Goal: Task Accomplishment & Management: Manage account settings

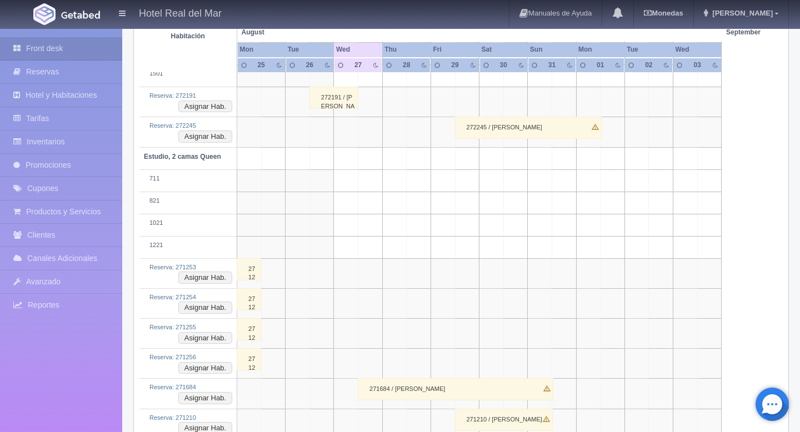
scroll to position [162, 0]
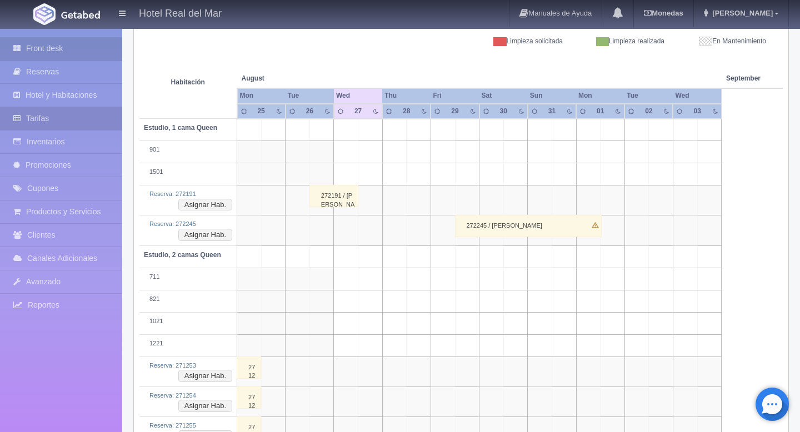
click at [69, 123] on link "Tarifas" at bounding box center [61, 118] width 122 height 23
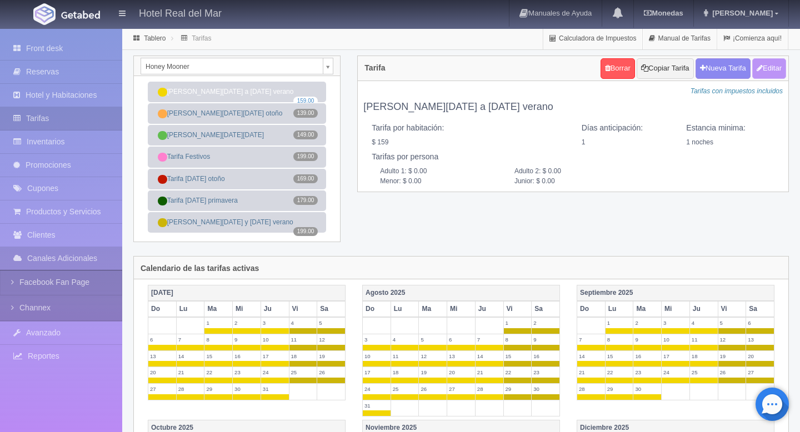
click at [761, 71] on button "Editar" at bounding box center [769, 68] width 34 height 21
type input "Tarifa Domingo a Jueves verano"
select select "1"
type input "1"
checkbox input "true"
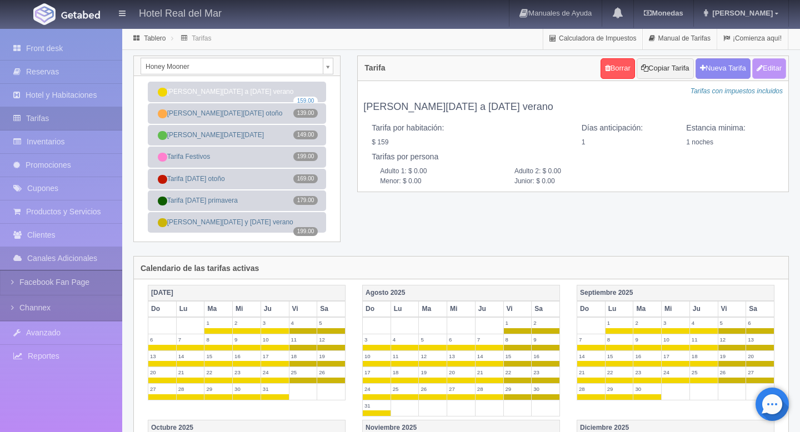
type input "159.00"
checkbox input "true"
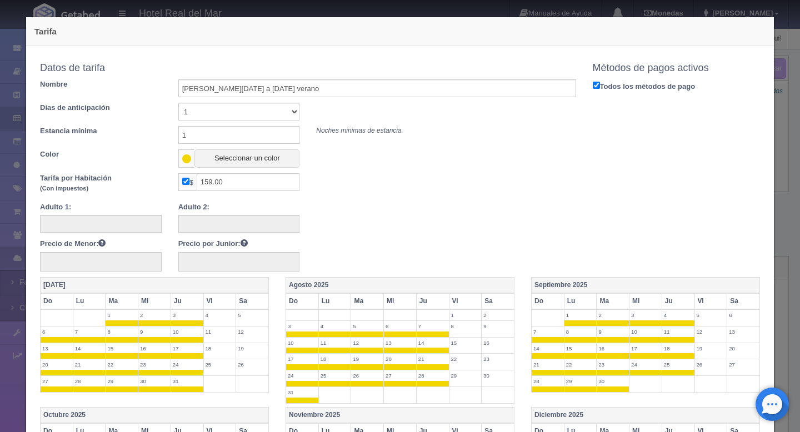
click at [783, 132] on div "Tarifa Copiar tarifa a la habitación Honey Mooner Honey Mooner Estudio, 1 cama …" at bounding box center [400, 216] width 800 height 432
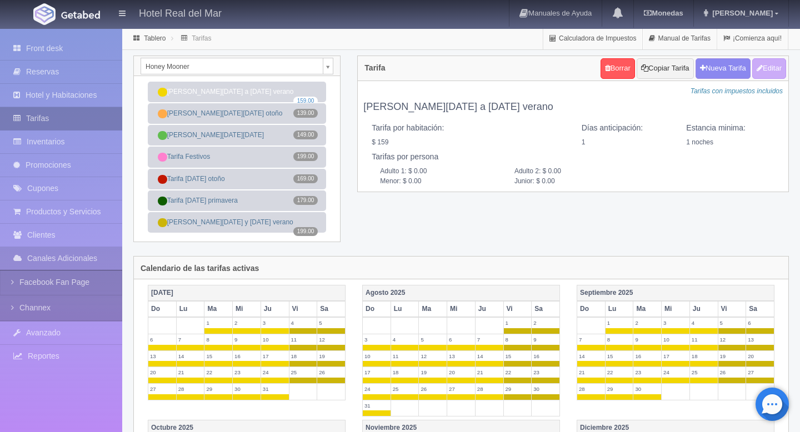
click at [42, 119] on link "Tarifas" at bounding box center [61, 118] width 122 height 23
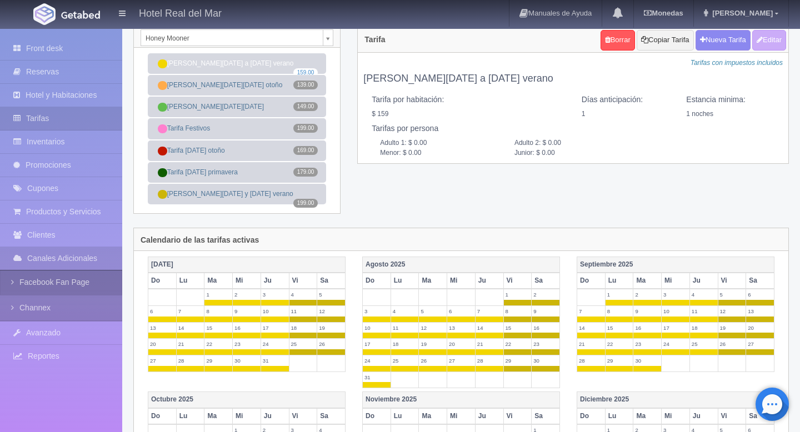
click at [12, 282] on icon at bounding box center [15, 282] width 8 height 11
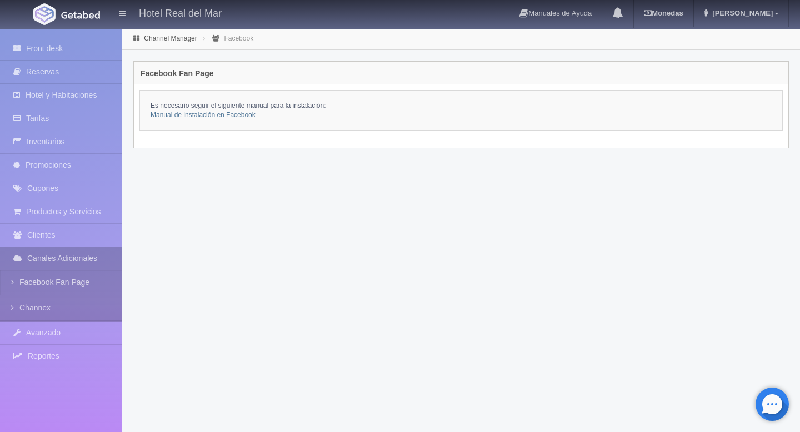
click at [37, 259] on link "Canales Adicionales" at bounding box center [61, 258] width 122 height 23
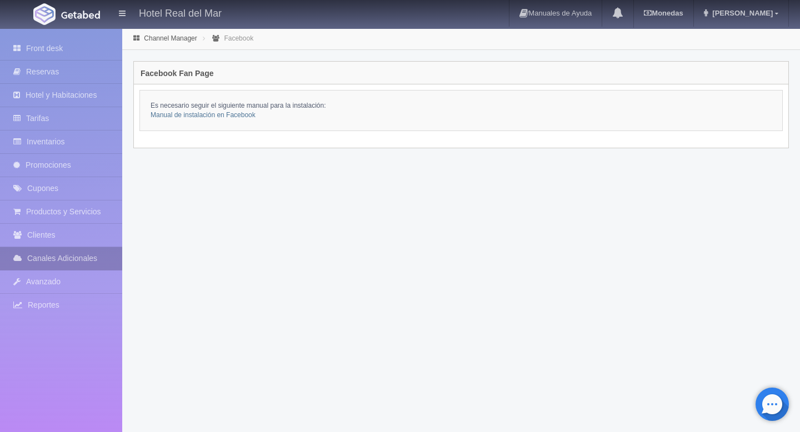
click at [41, 258] on link "Canales Adicionales" at bounding box center [61, 258] width 122 height 23
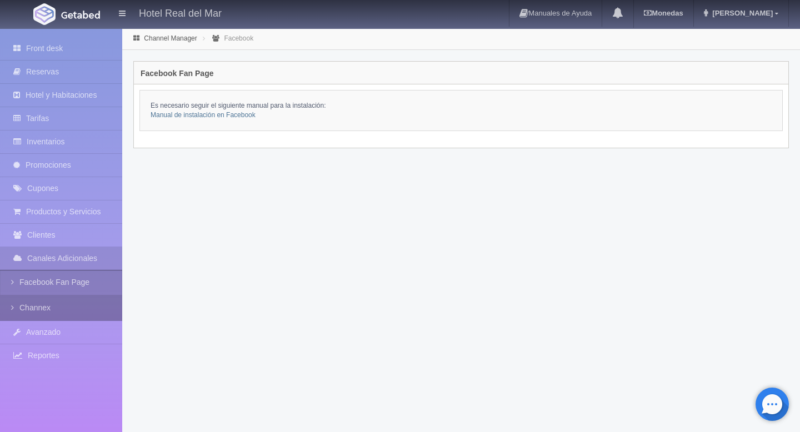
click at [29, 308] on link "Channex" at bounding box center [61, 308] width 122 height 25
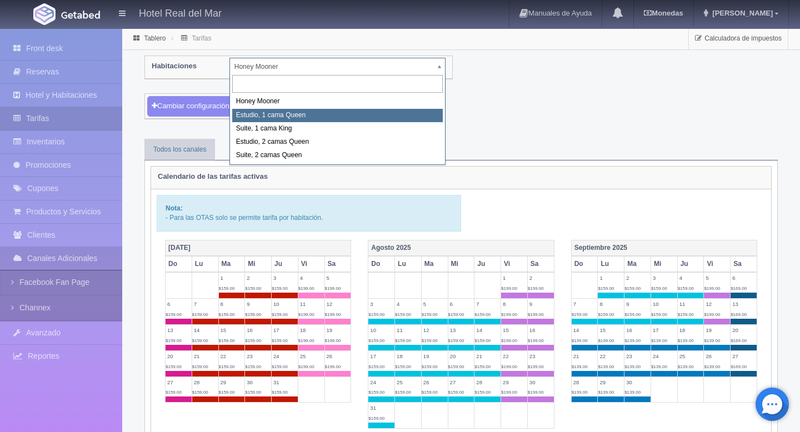
select select "2268"
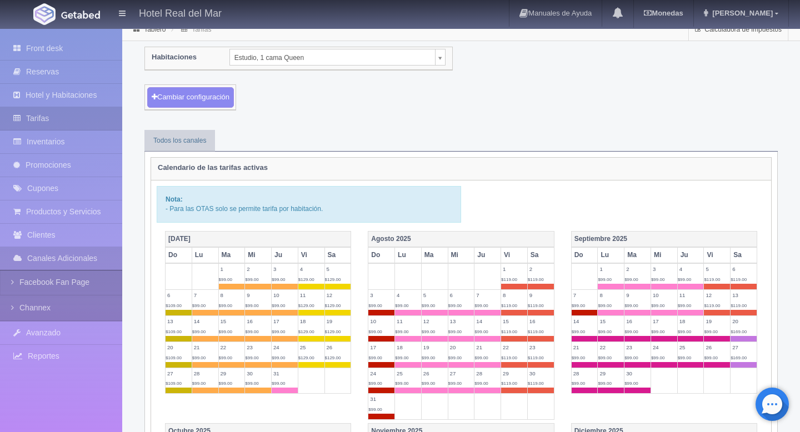
scroll to position [13, 0]
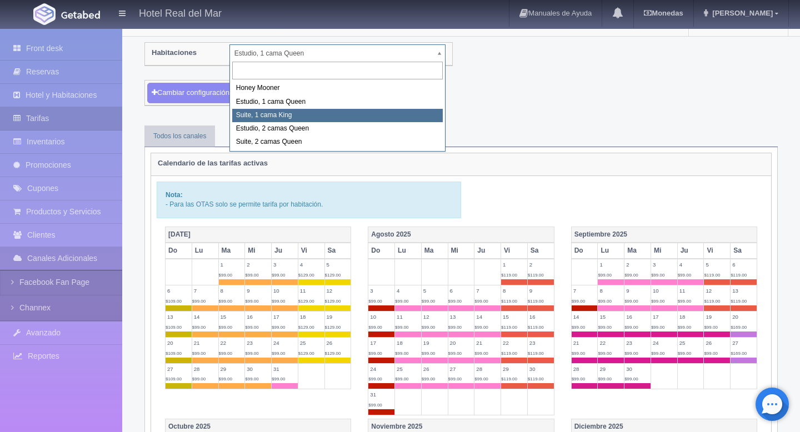
select select "2269"
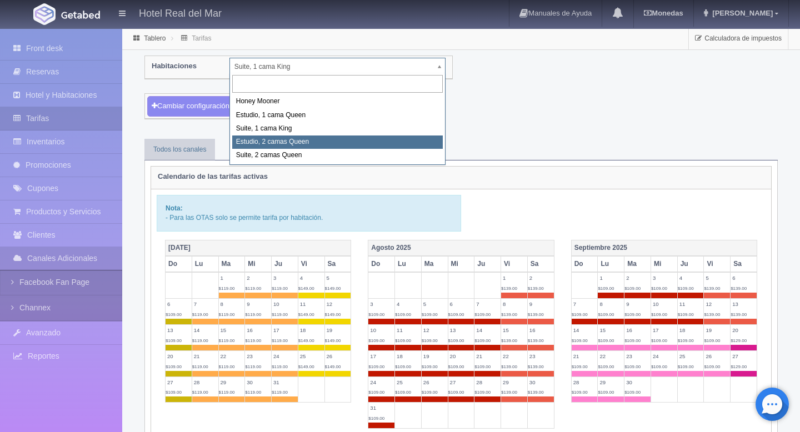
select select "2270"
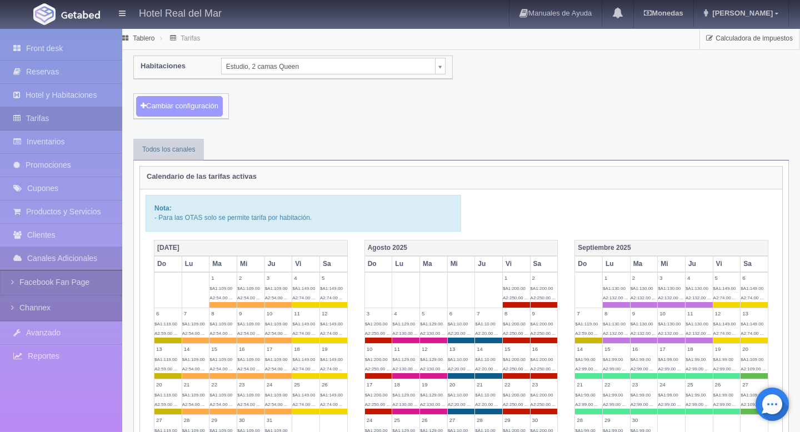
click at [198, 109] on button "Cambiar configuración" at bounding box center [179, 106] width 87 height 21
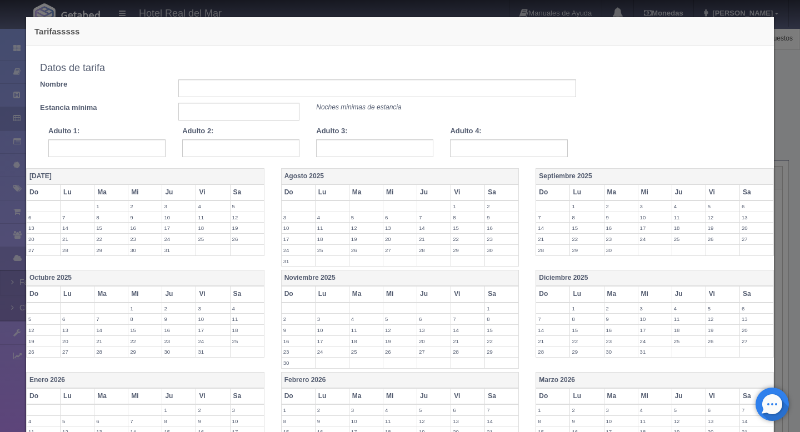
click at [793, 63] on div "Tarifasssss Copiar tarifa a la habitación Estudio, 2 camas [GEOGRAPHIC_DATA], […" at bounding box center [400, 216] width 800 height 432
